Goal: Navigation & Orientation: Find specific page/section

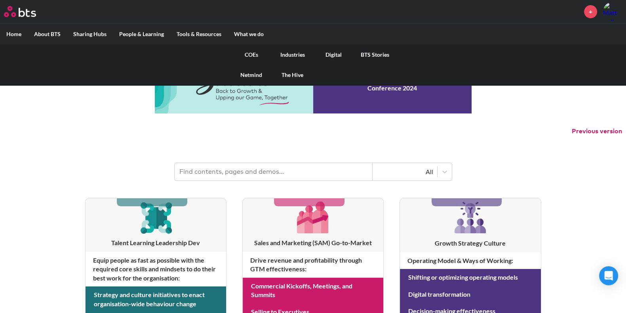
click at [292, 72] on link "The Hive" at bounding box center [292, 75] width 41 height 21
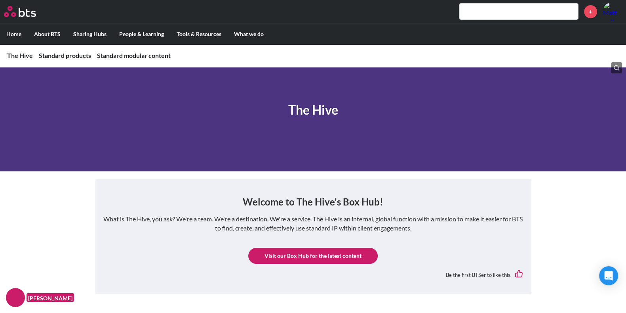
scroll to position [19, 0]
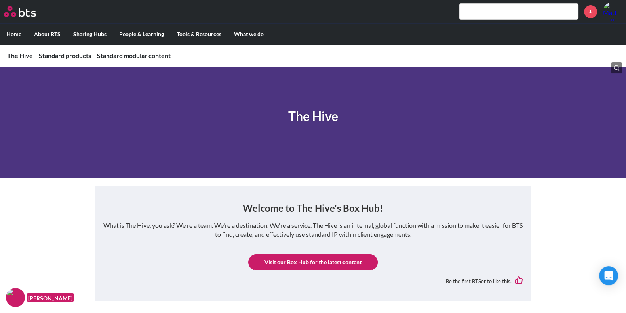
click at [314, 261] on link "Visit our Box Hub for the latest content" at bounding box center [313, 262] width 130 height 16
